Goal: Find specific page/section: Find specific page/section

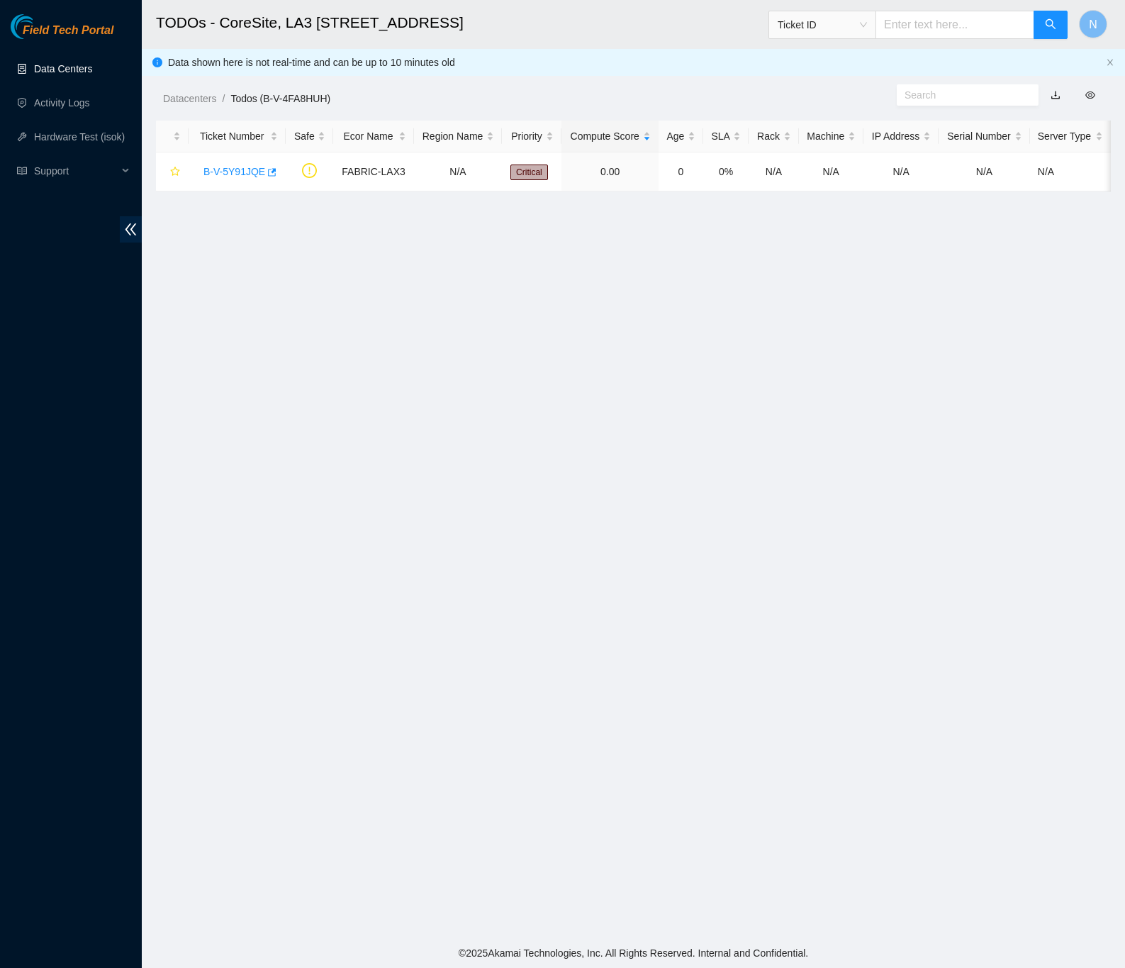
click at [48, 71] on link "Data Centers" at bounding box center [63, 68] width 58 height 11
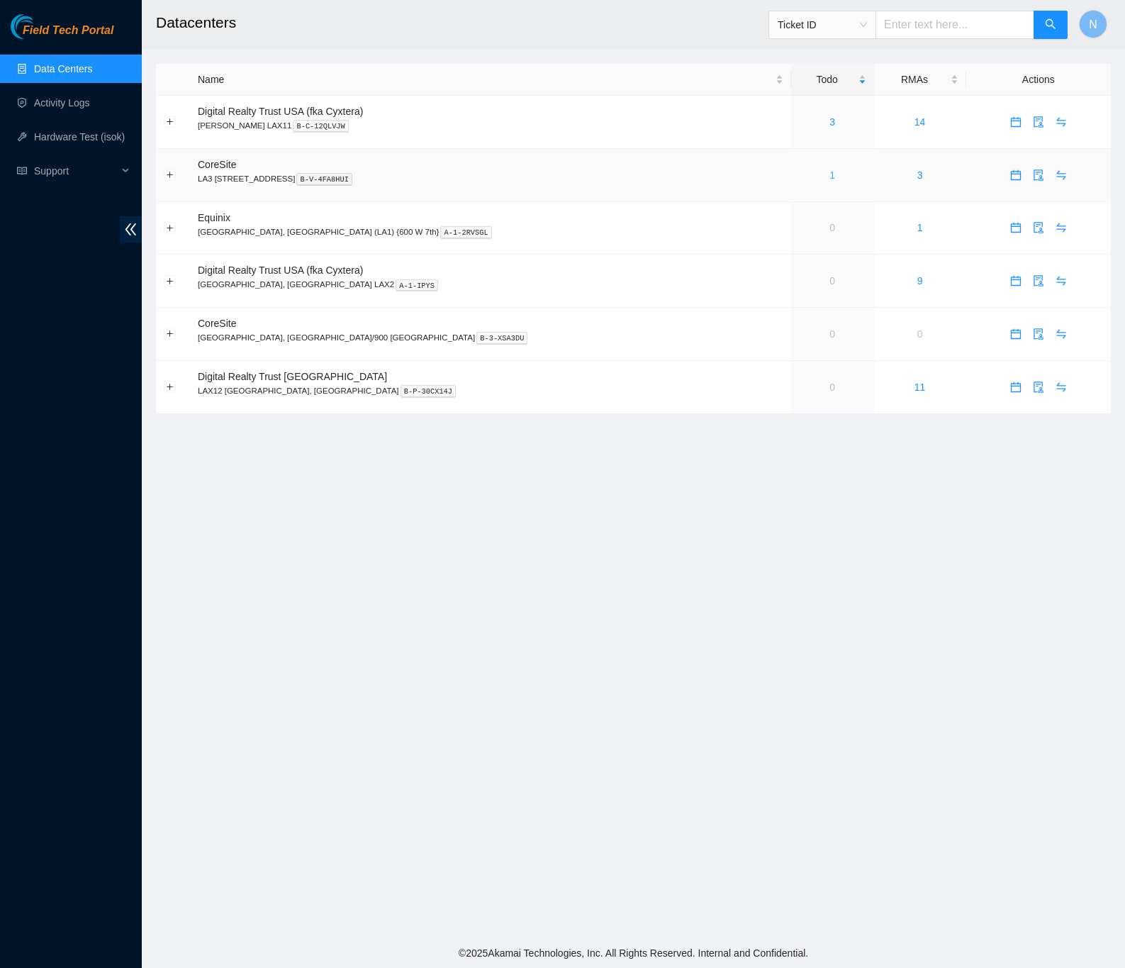
click at [830, 172] on link "1" at bounding box center [833, 174] width 6 height 11
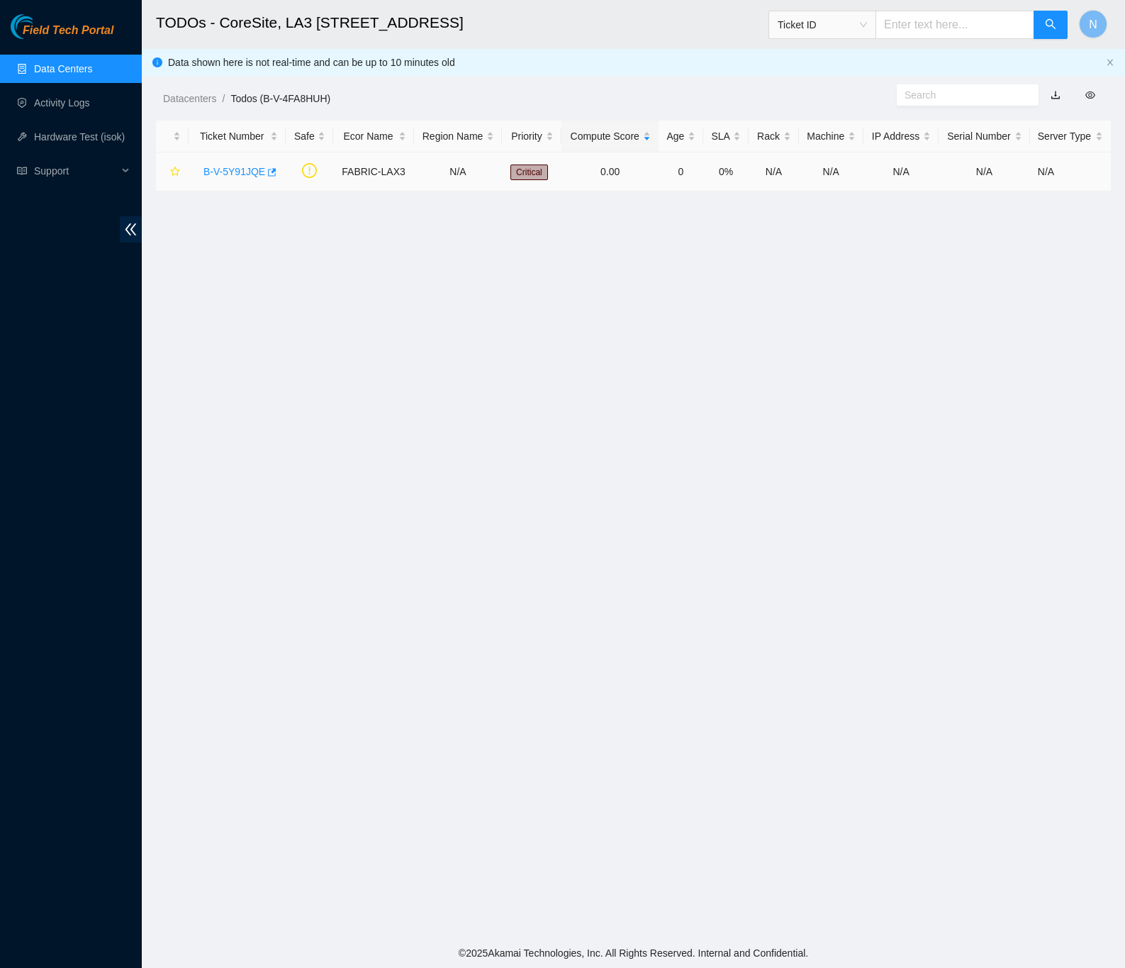
click at [240, 171] on link "B-V-5Y91JQE" at bounding box center [234, 171] width 62 height 11
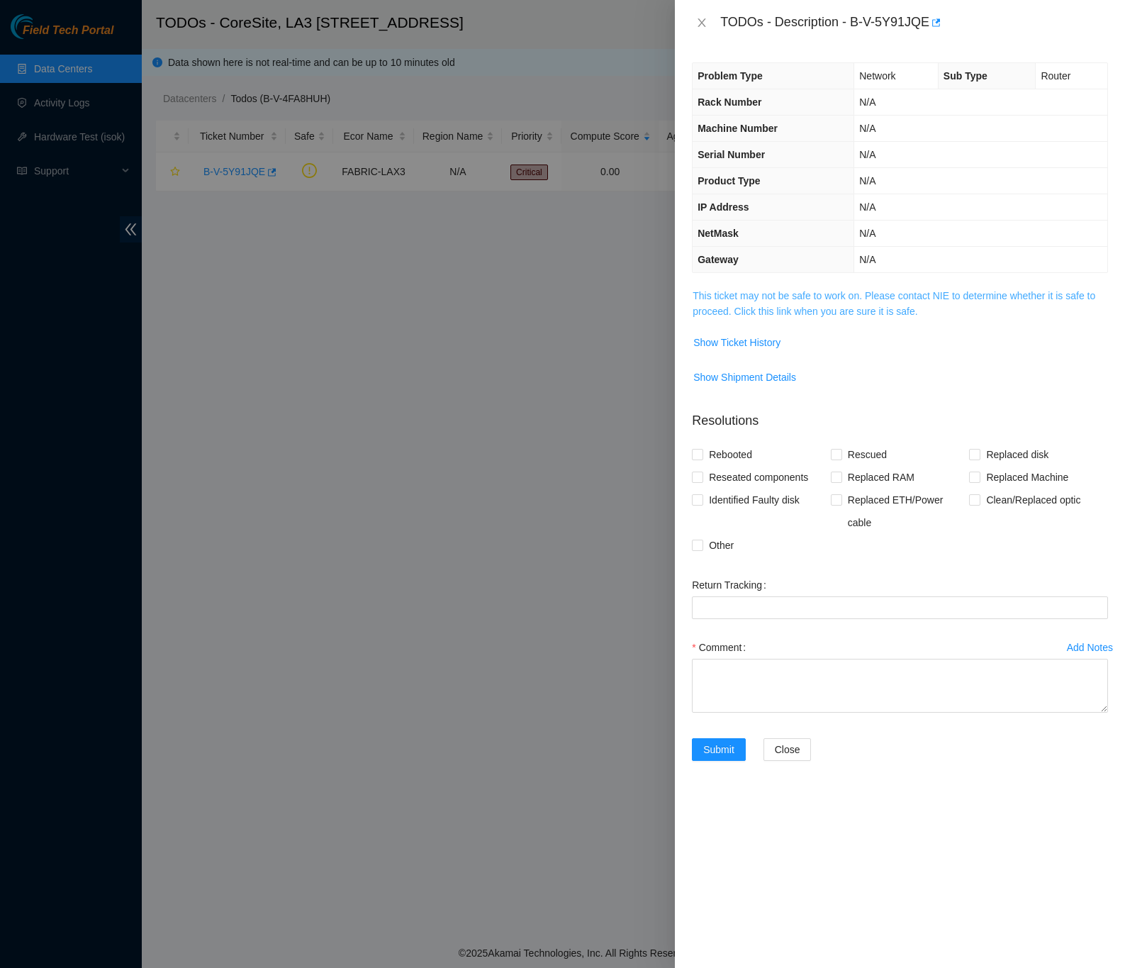
click at [701, 317] on link "This ticket may not be safe to work on. Please contact NIE to determine whether…" at bounding box center [894, 303] width 403 height 27
